Goal: Task Accomplishment & Management: Use online tool/utility

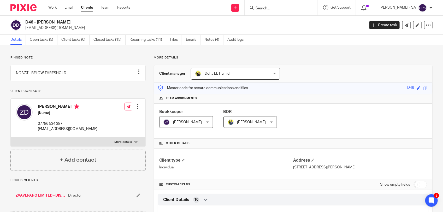
scroll to position [33, 0]
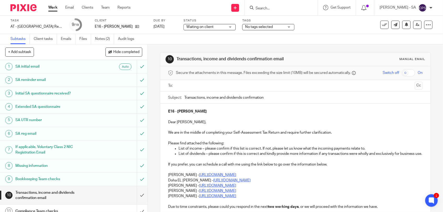
click at [273, 8] on input "Search" at bounding box center [278, 8] width 47 height 5
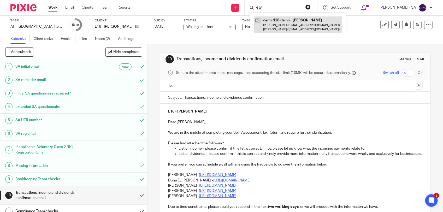
type input "N28"
click at [273, 25] on link at bounding box center [298, 24] width 88 height 16
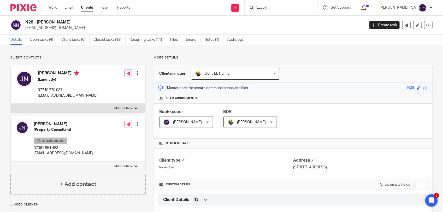
click at [264, 8] on input "Search" at bounding box center [278, 8] width 47 height 5
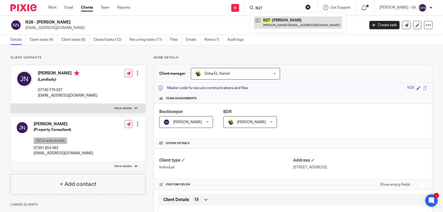
type input "N27"
click at [285, 24] on link at bounding box center [298, 22] width 88 height 12
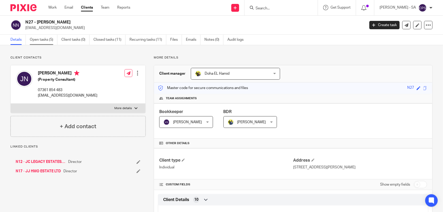
click at [43, 40] on link "Open tasks (5)" at bounding box center [44, 40] width 28 height 10
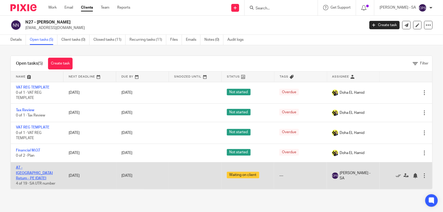
click at [32, 167] on link "AT - [GEOGRAPHIC_DATA] Return - PE [DATE]" at bounding box center [34, 173] width 37 height 14
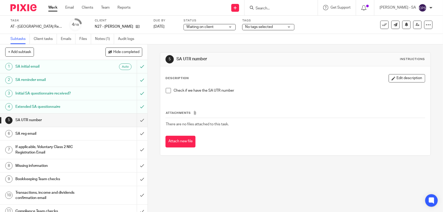
click at [72, 106] on h1 "Extended SA questionnaire" at bounding box center [53, 107] width 77 height 8
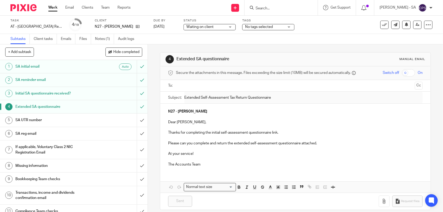
click at [187, 87] on input "text" at bounding box center [295, 86] width 235 height 6
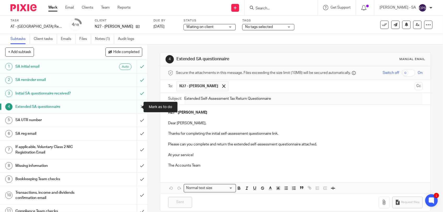
click at [136, 105] on input "submit" at bounding box center [73, 106] width 147 height 13
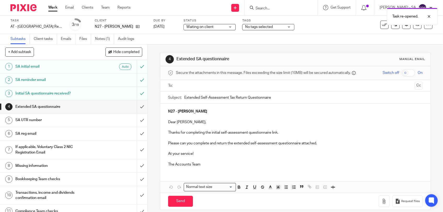
click at [207, 85] on input "text" at bounding box center [295, 86] width 235 height 6
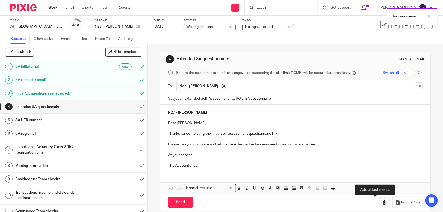
click at [378, 206] on button "button" at bounding box center [383, 202] width 11 height 12
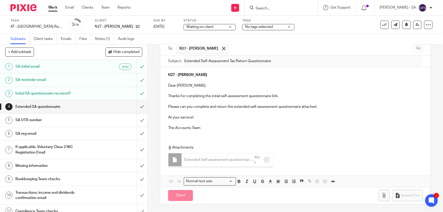
scroll to position [37, 0]
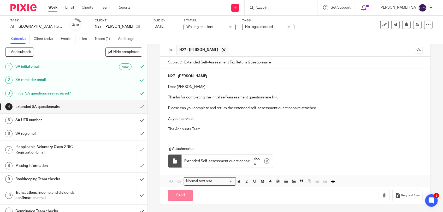
click at [180, 193] on input "Send" at bounding box center [180, 195] width 25 height 11
type input "Sent"
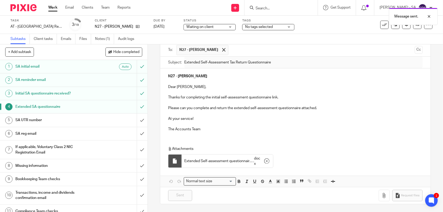
click at [265, 6] on div "Message sent." at bounding box center [329, 15] width 216 height 20
click at [264, 7] on input "Search" at bounding box center [278, 8] width 47 height 5
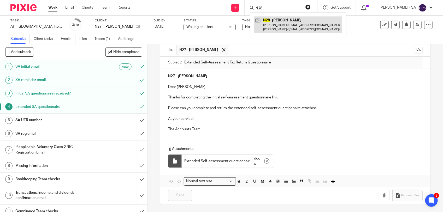
type input "N28"
click at [282, 21] on link at bounding box center [298, 24] width 88 height 16
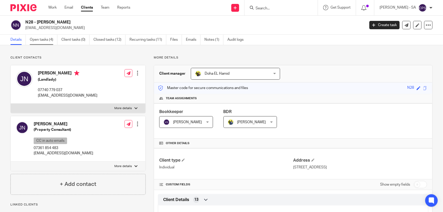
click at [47, 42] on link "Open tasks (4)" at bounding box center [44, 40] width 28 height 10
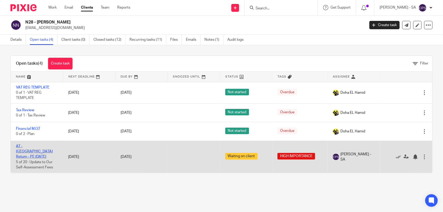
click at [37, 145] on link "AT - [GEOGRAPHIC_DATA] Return - PE [DATE]" at bounding box center [34, 151] width 37 height 14
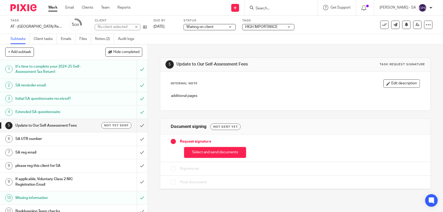
click at [196, 27] on span "Waiting on client" at bounding box center [199, 27] width 27 height 4
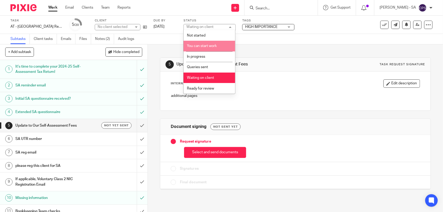
click at [209, 45] on span "You can start work" at bounding box center [202, 46] width 30 height 4
